Goal: Browse casually: Explore the website without a specific task or goal

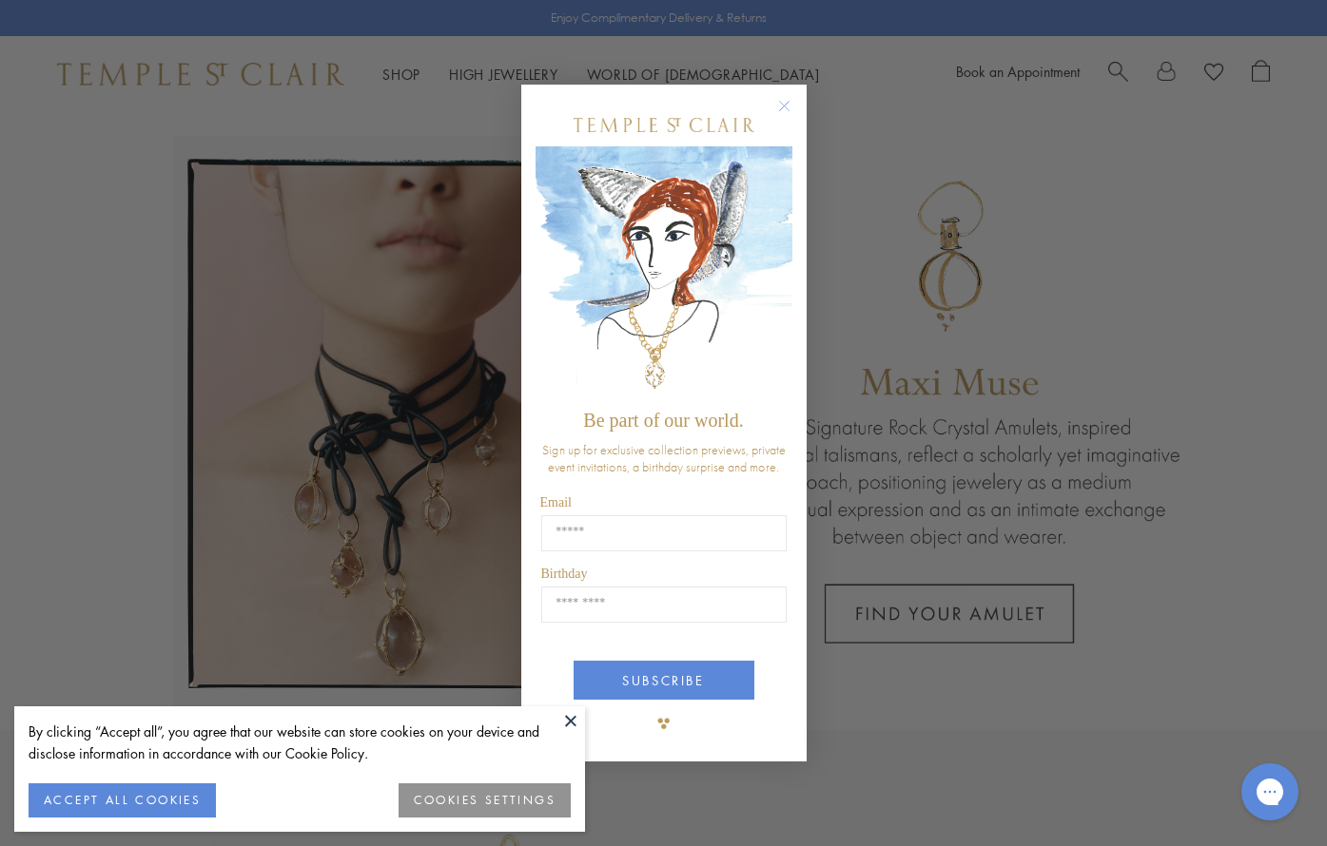
click at [778, 104] on circle "Close dialog" at bounding box center [783, 106] width 23 height 23
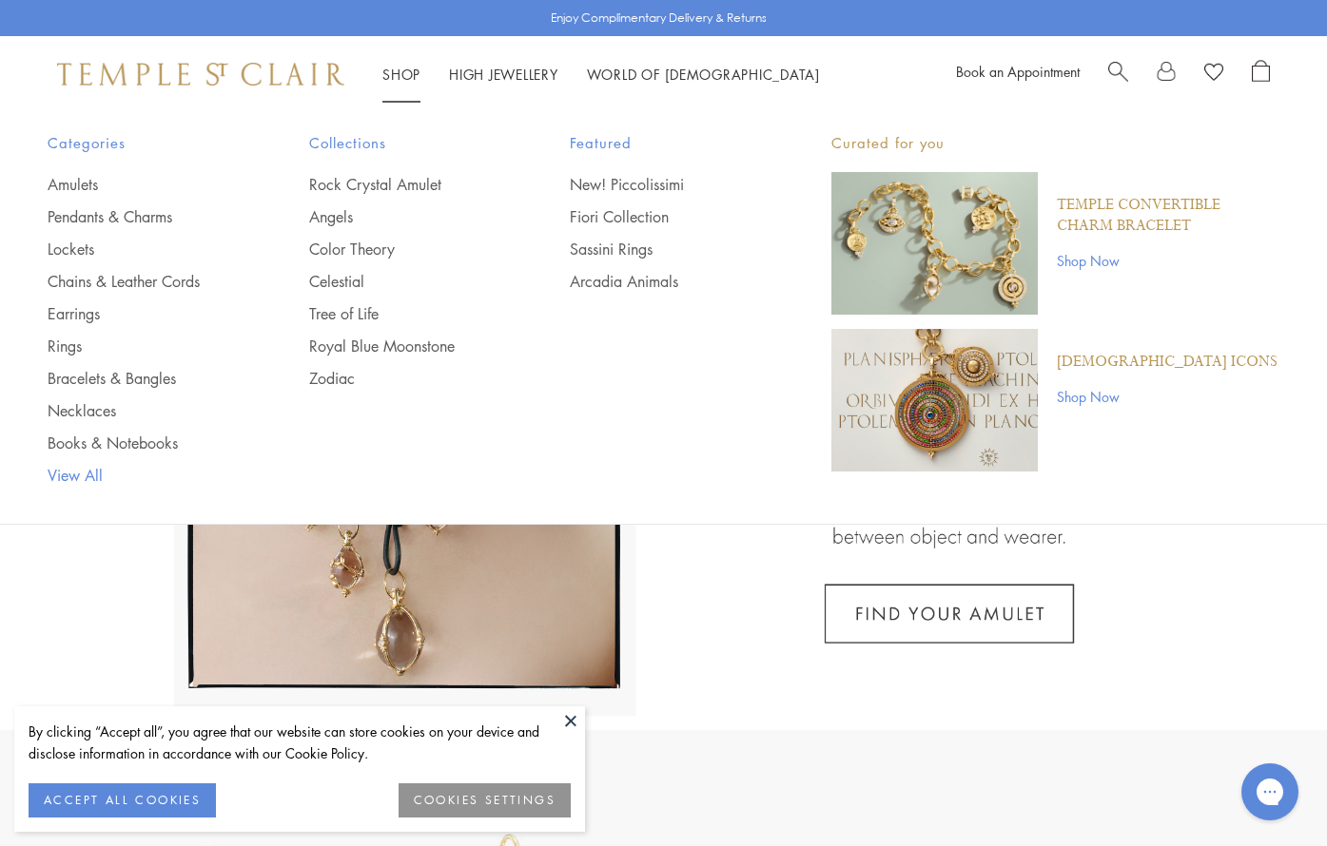
click at [61, 474] on link "View All" at bounding box center [140, 475] width 185 height 21
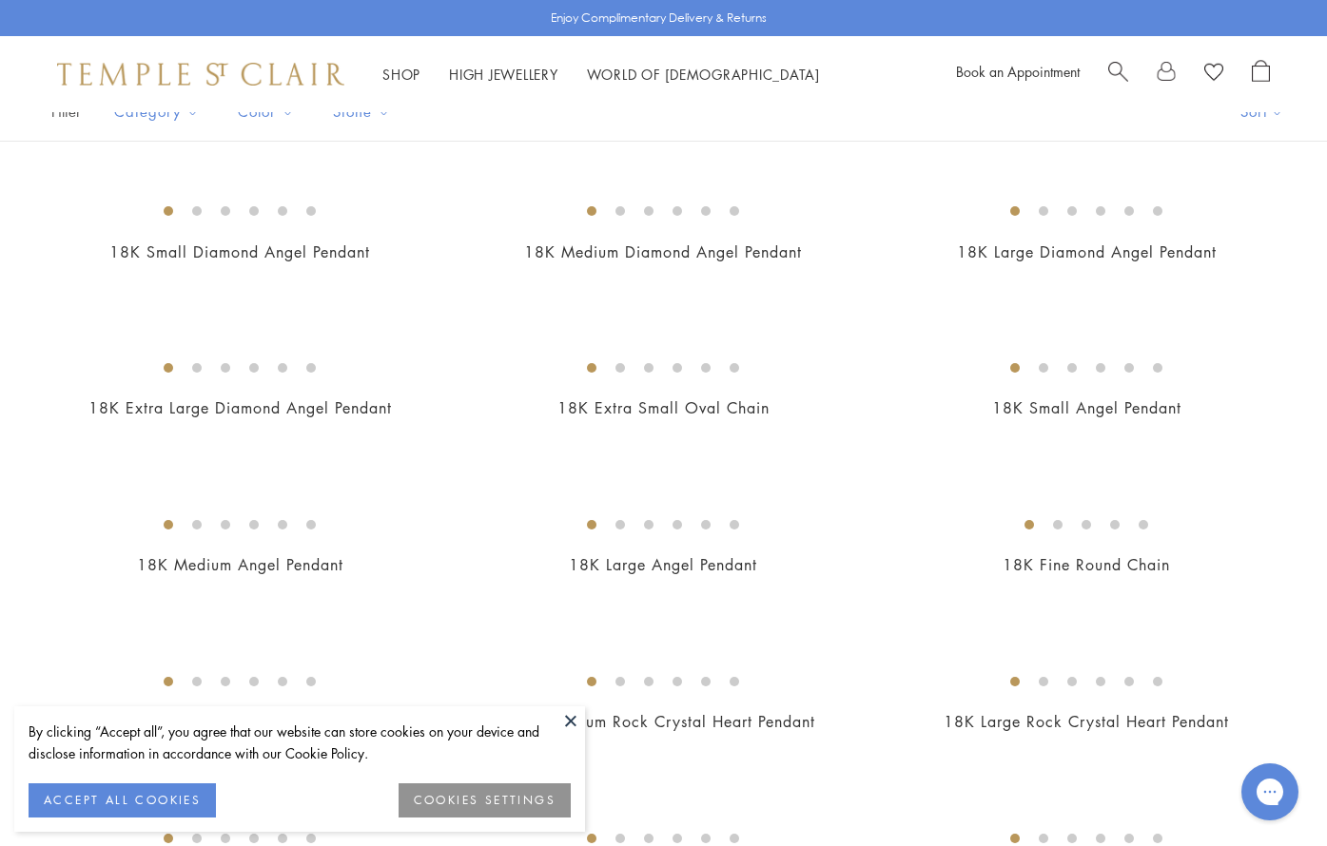
click at [571, 724] on button at bounding box center [570, 721] width 29 height 29
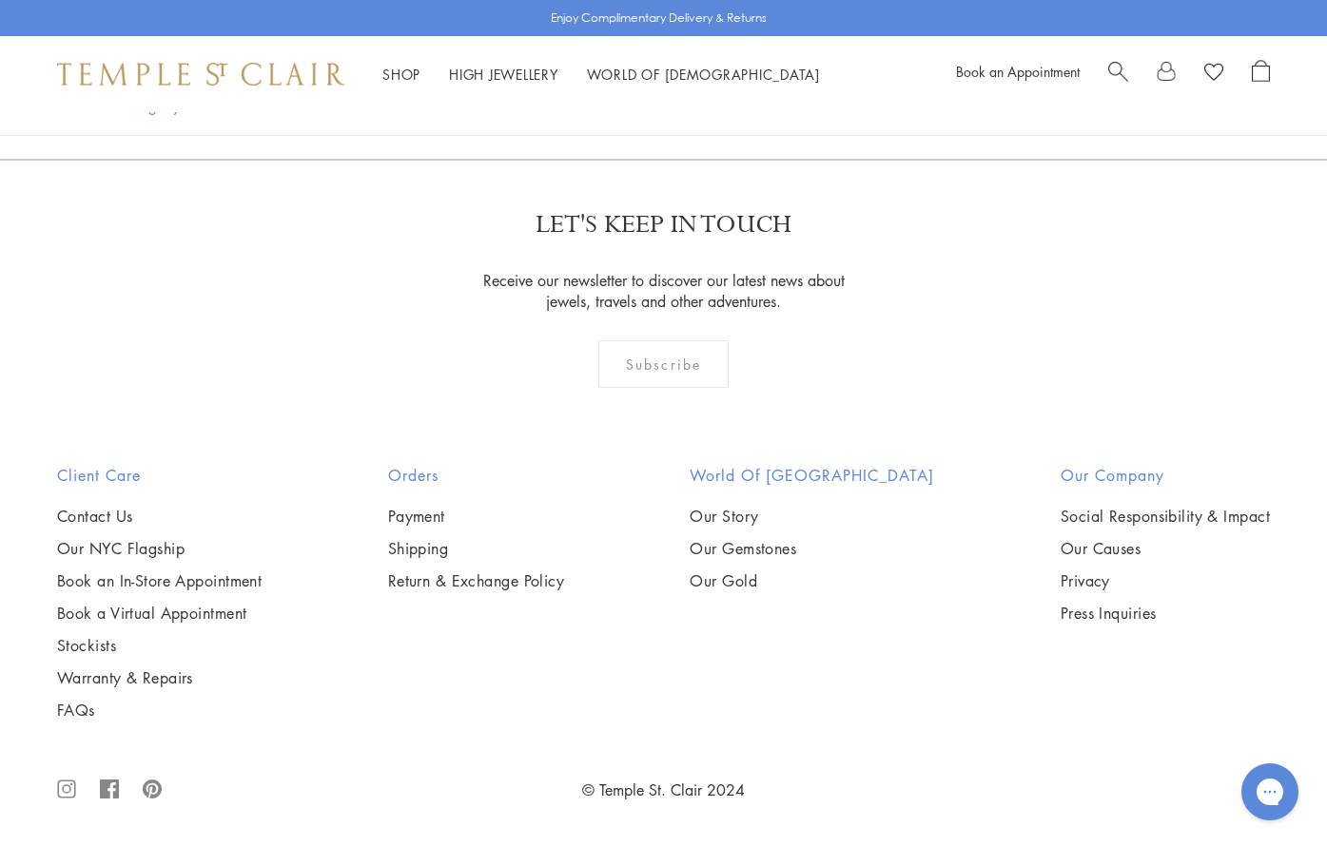
scroll to position [14104, 0]
click at [571, 83] on link "2" at bounding box center [568, 56] width 63 height 52
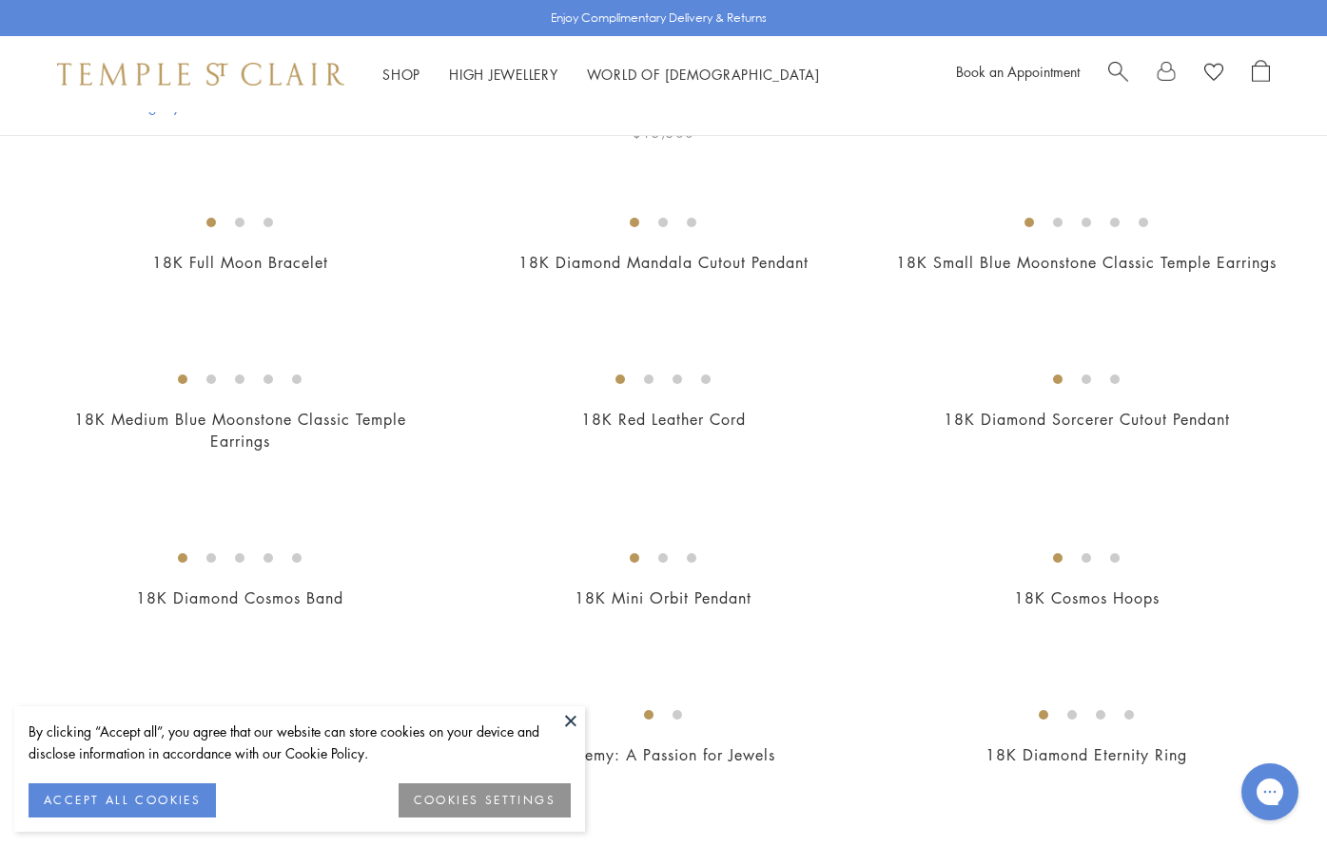
scroll to position [321, 0]
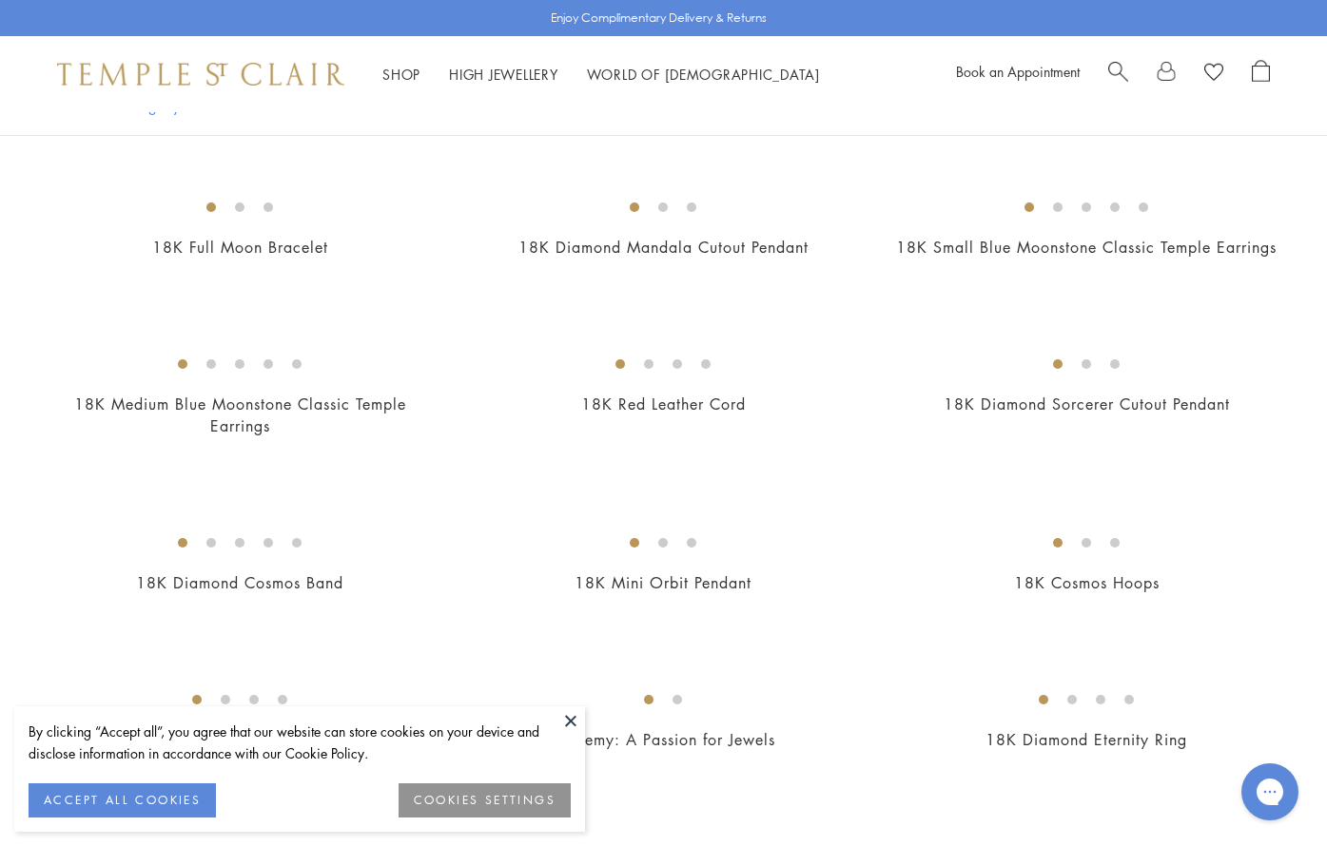
click at [575, 721] on button at bounding box center [570, 721] width 29 height 29
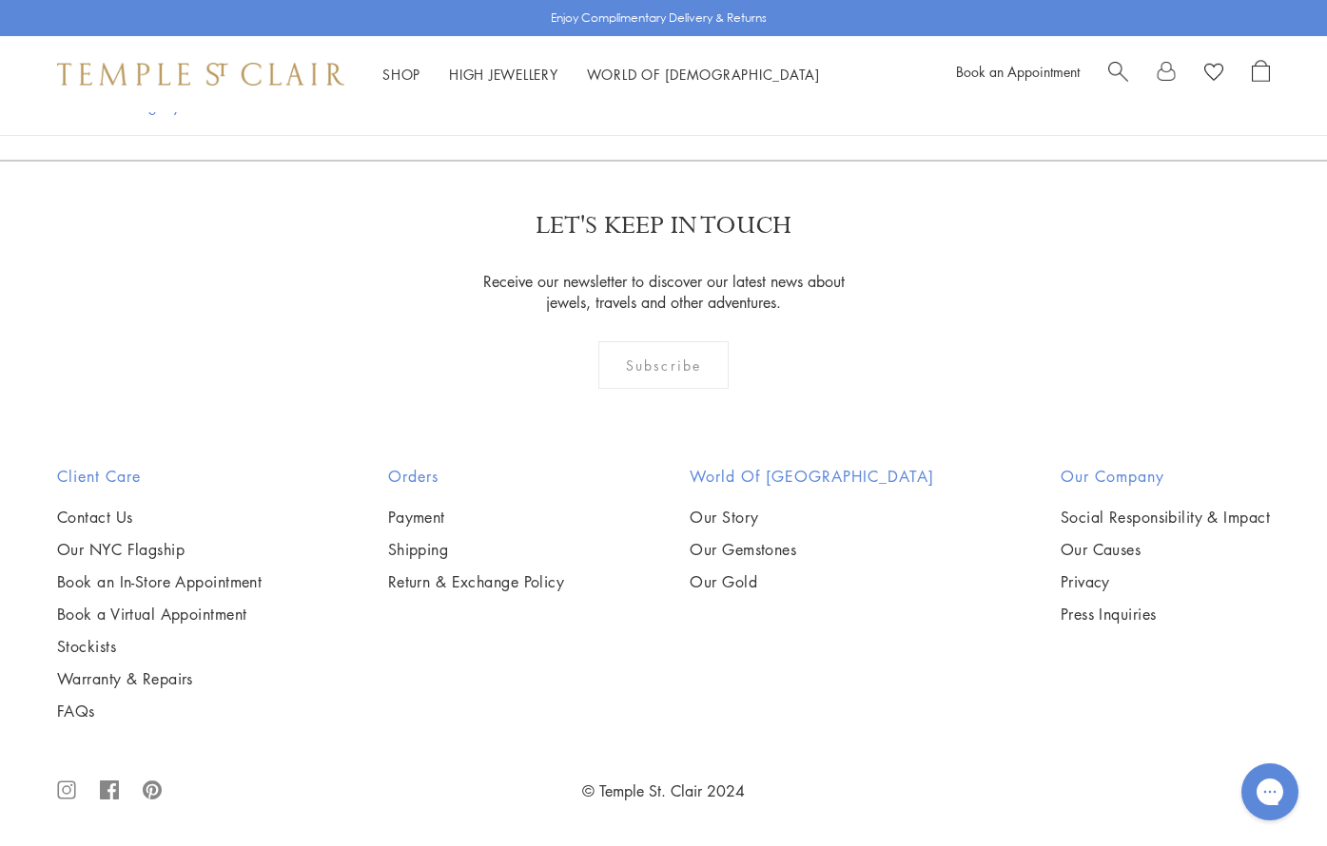
scroll to position [9424, 0]
click at [623, 84] on link "3" at bounding box center [629, 57] width 63 height 52
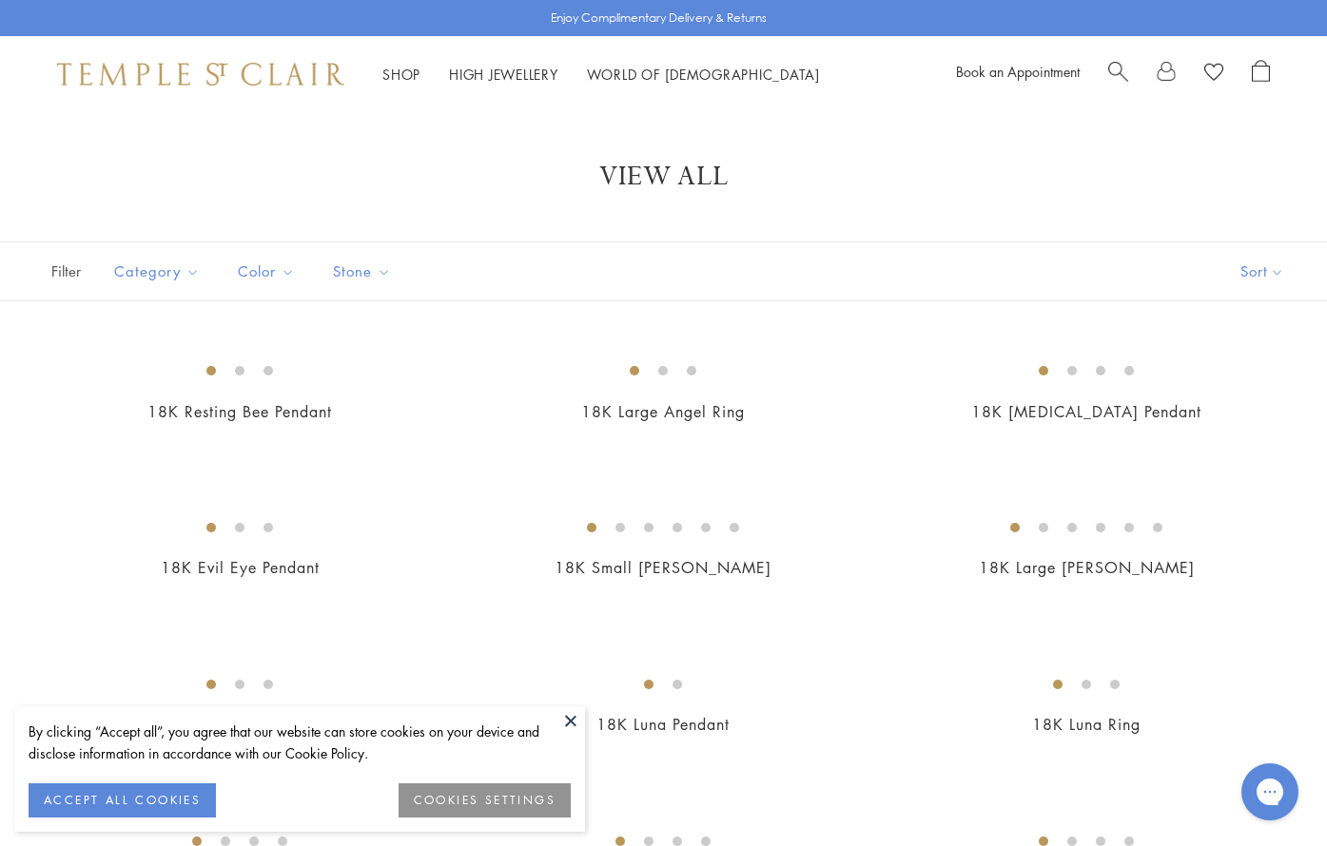
click at [574, 721] on button at bounding box center [570, 721] width 29 height 29
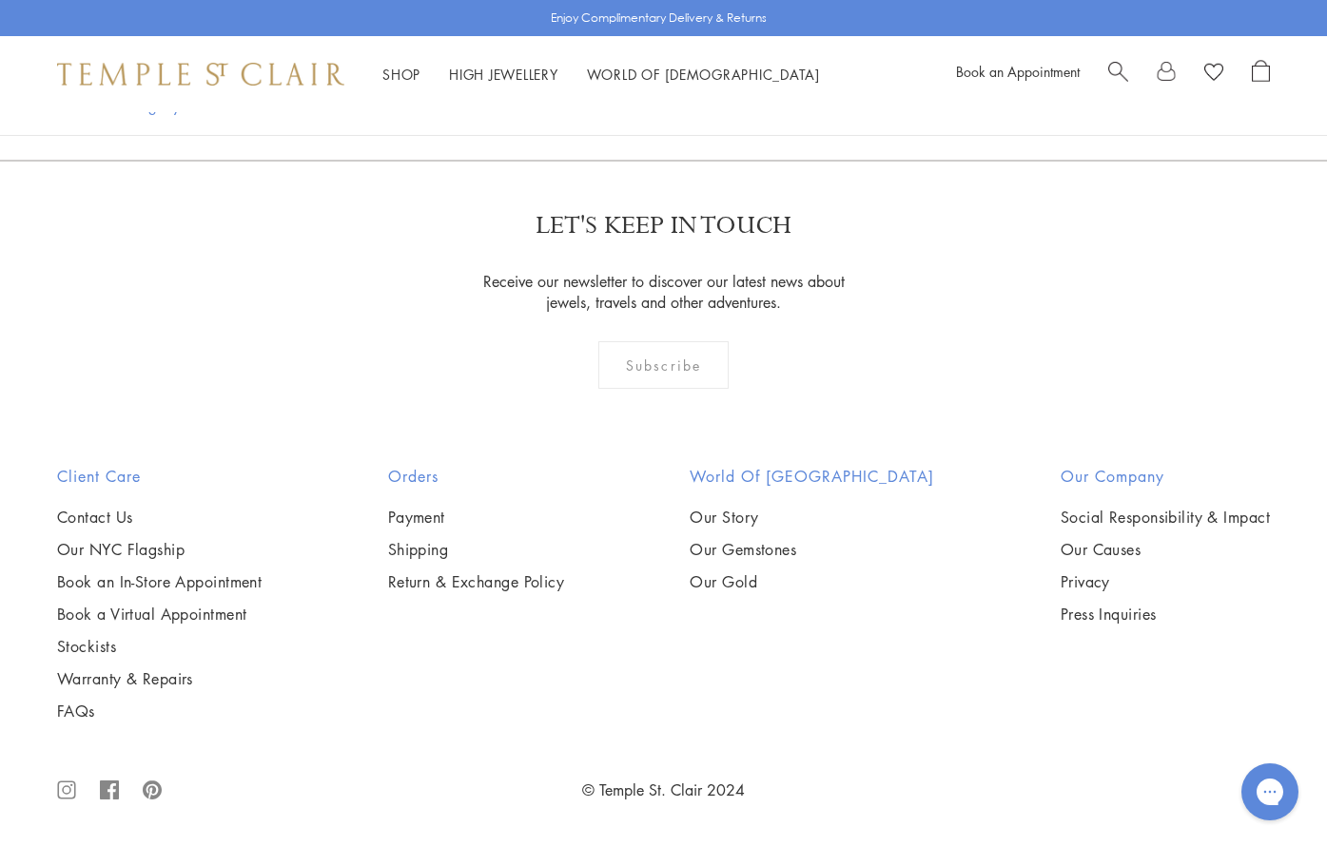
scroll to position [9550, 0]
